Goal: Information Seeking & Learning: Find specific fact

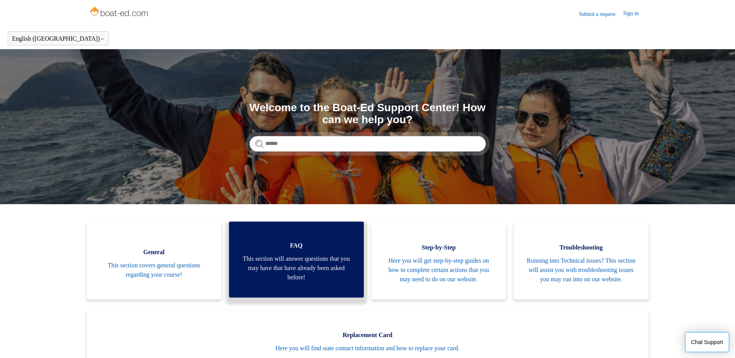
click at [287, 289] on link "FAQ This section will answer questions that you may have that have already been…" at bounding box center [296, 260] width 135 height 76
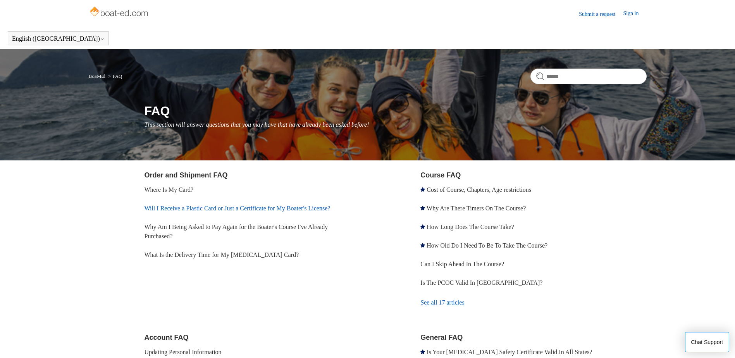
click at [167, 208] on link "Will I Receive a Plastic Card or Just a Certificate for My Boater's License?" at bounding box center [238, 208] width 186 height 7
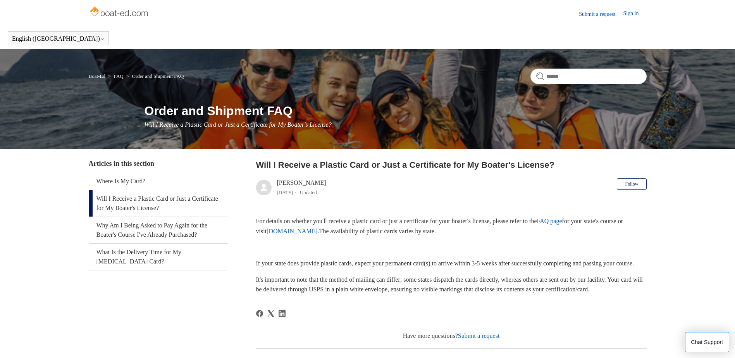
click at [319, 233] on link "[DOMAIN_NAME]." at bounding box center [293, 231] width 53 height 7
